Goal: Information Seeking & Learning: Learn about a topic

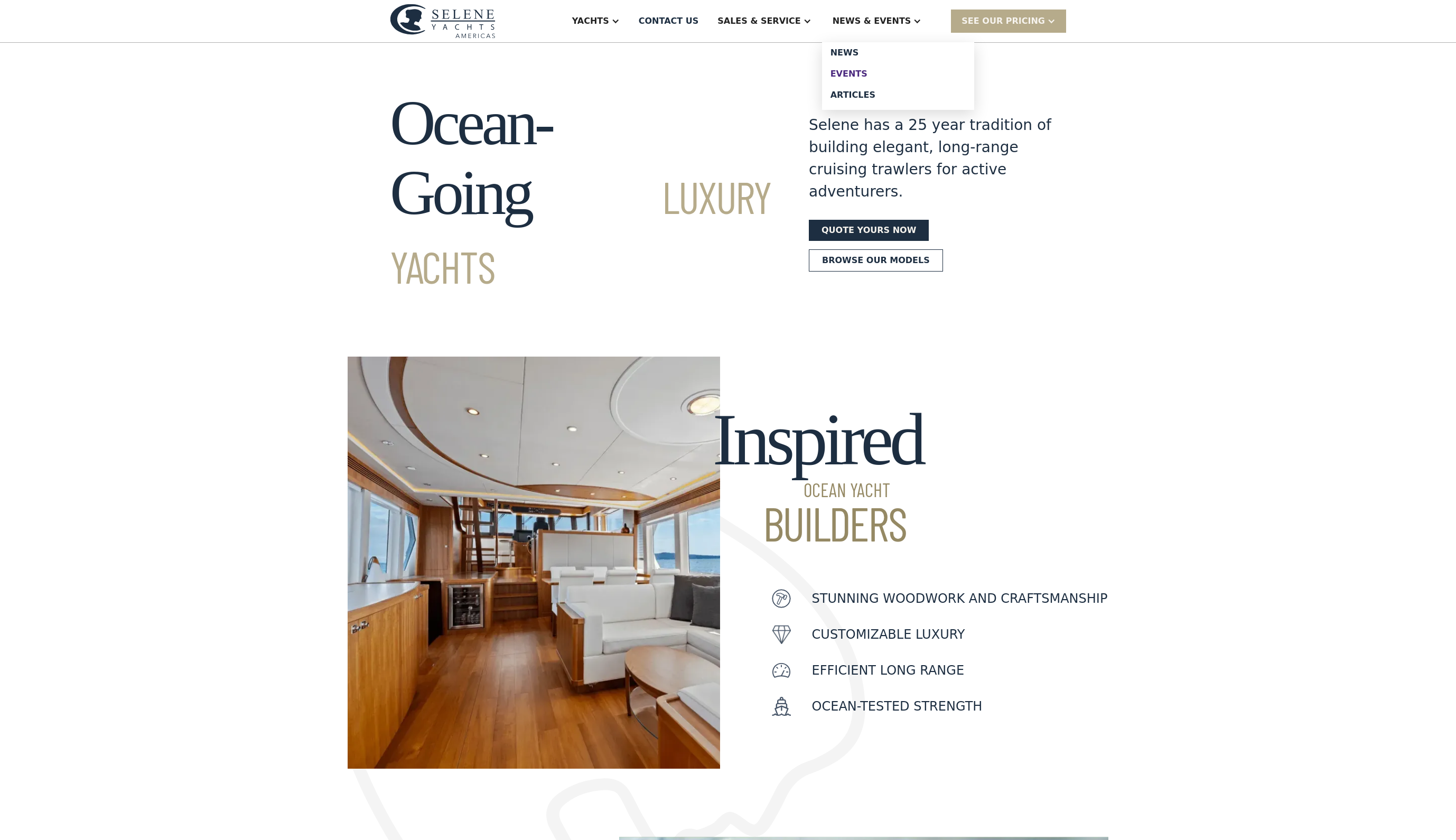
click at [886, 78] on div "Events" at bounding box center [898, 73] width 135 height 8
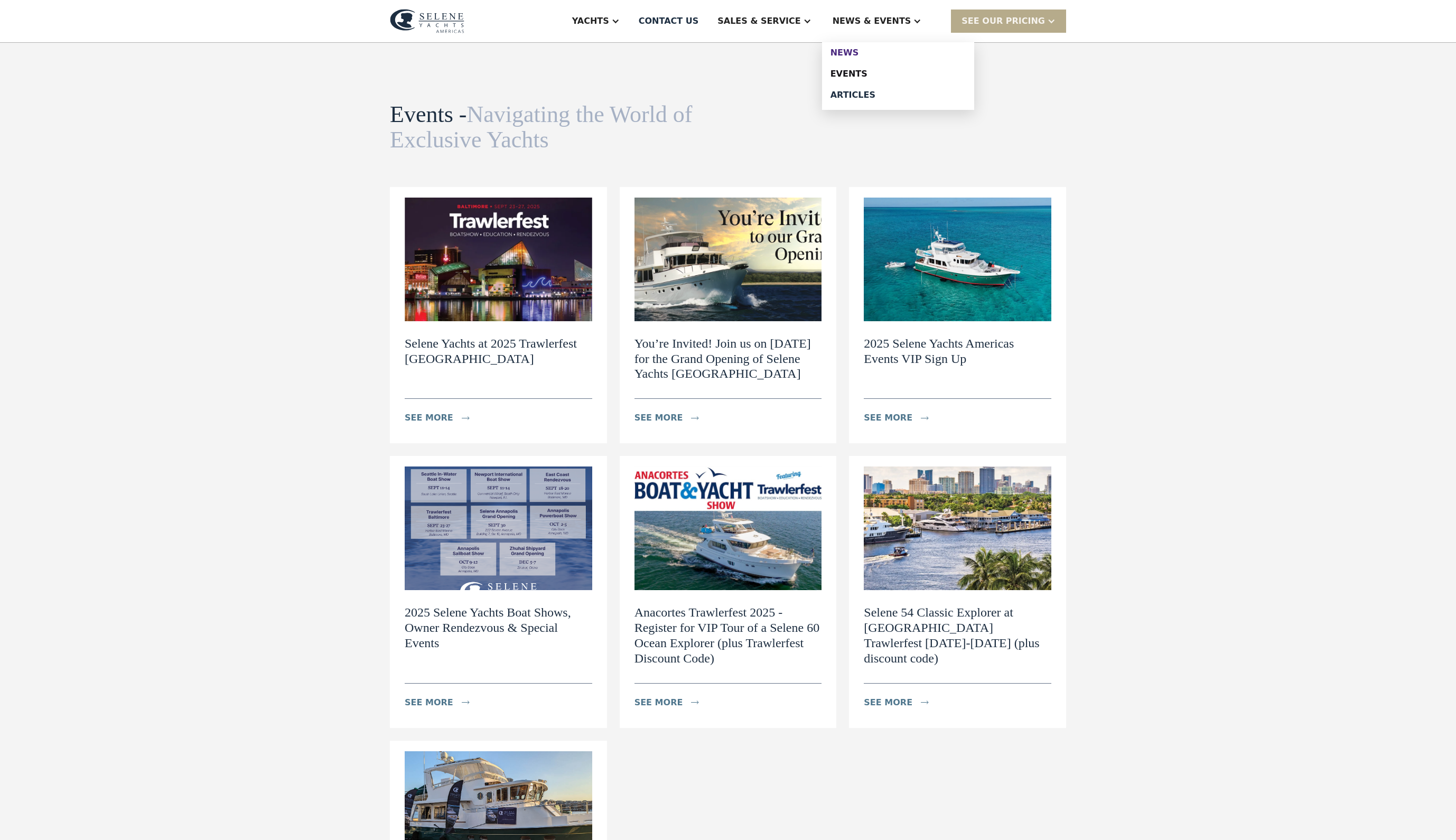
click at [886, 57] on div "News" at bounding box center [898, 53] width 135 height 8
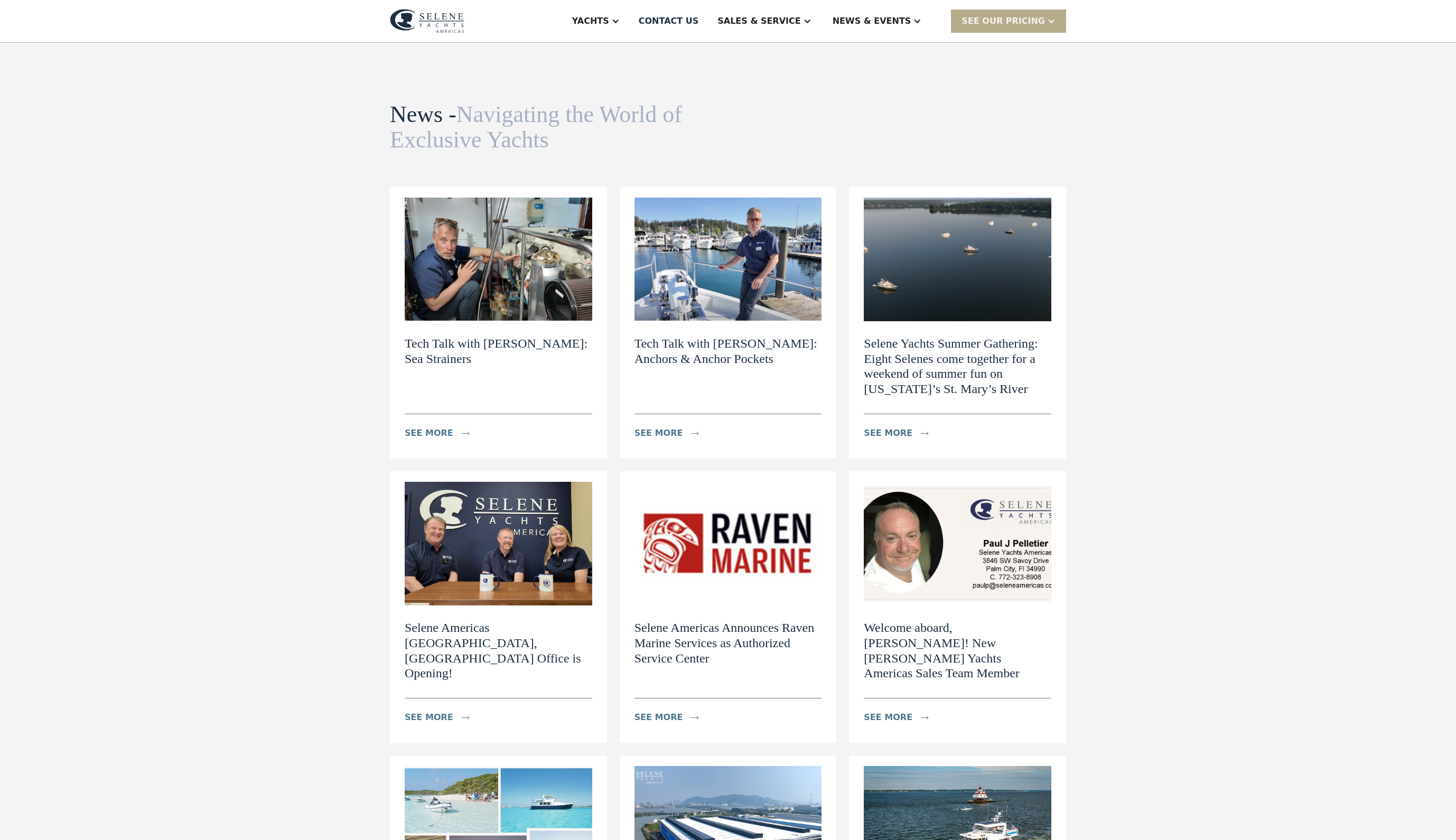
click at [996, 388] on h2 "Selene Yachts Summer Gathering: Eight Selenes come together for a weekend of su…" at bounding box center [957, 366] width 188 height 60
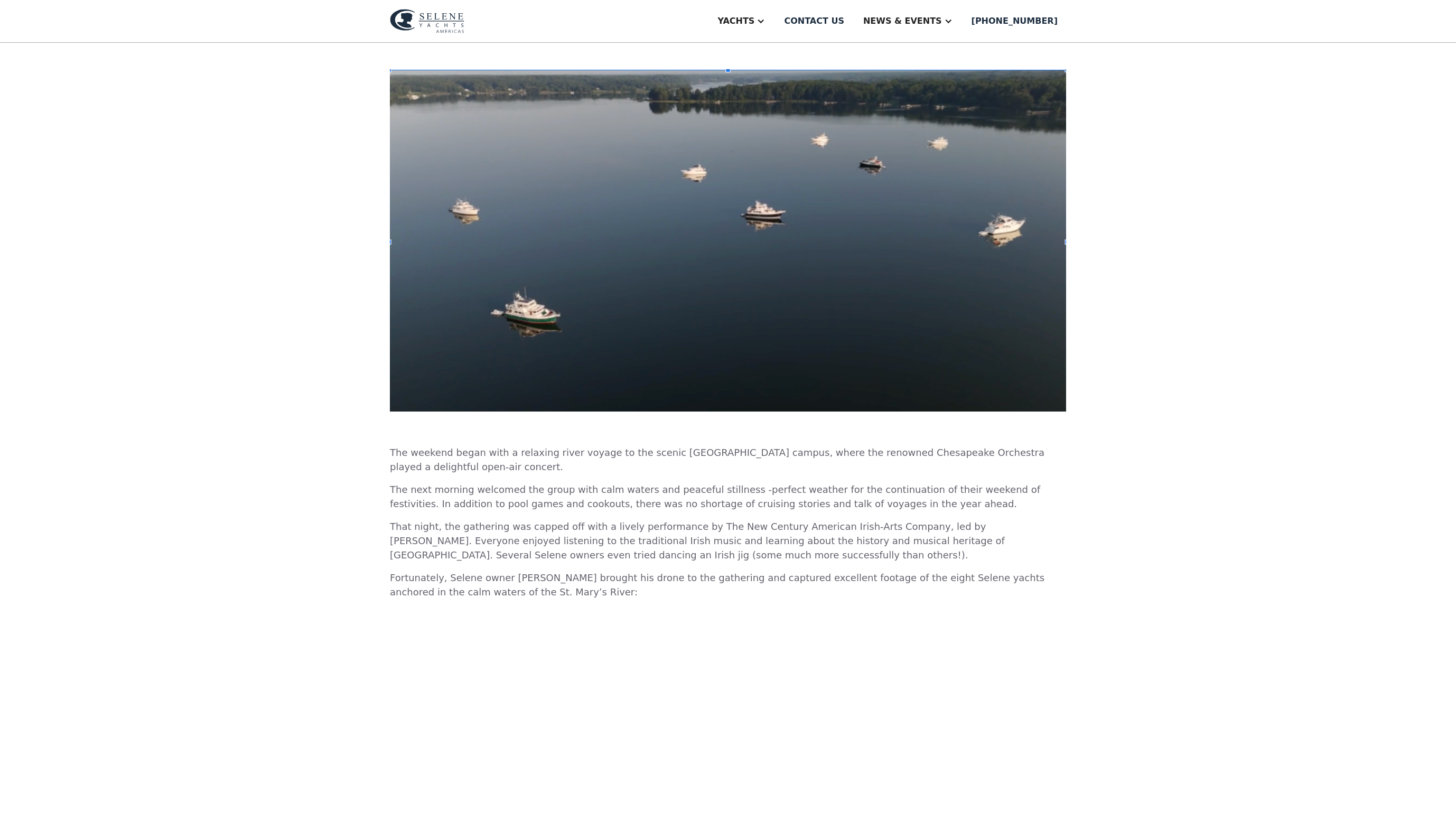
click at [960, 356] on img at bounding box center [728, 240] width 676 height 343
